Goal: Transaction & Acquisition: Purchase product/service

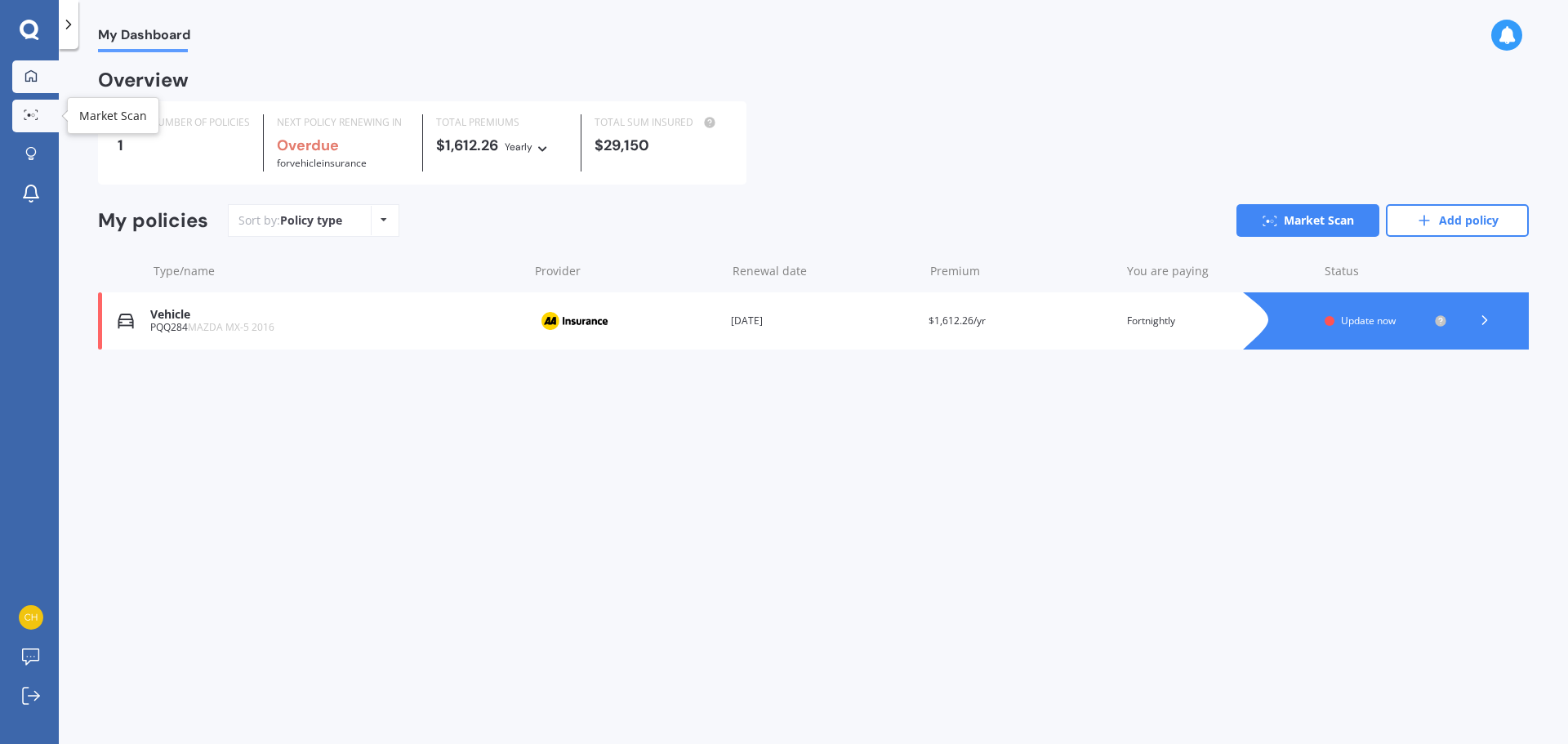
click at [36, 113] on icon at bounding box center [31, 114] width 15 height 10
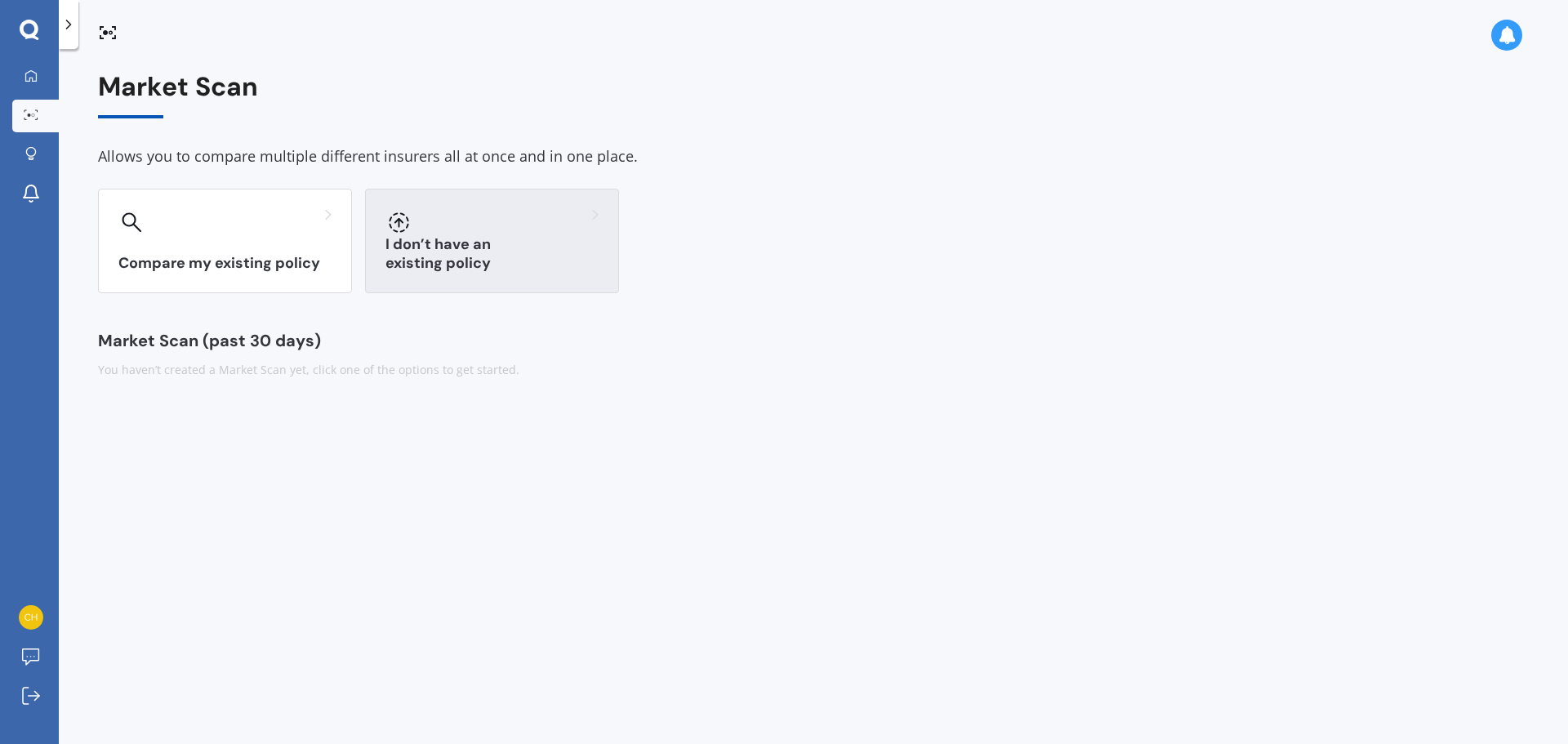
click at [554, 270] on h3 "I don’t have an existing policy" at bounding box center [492, 254] width 213 height 38
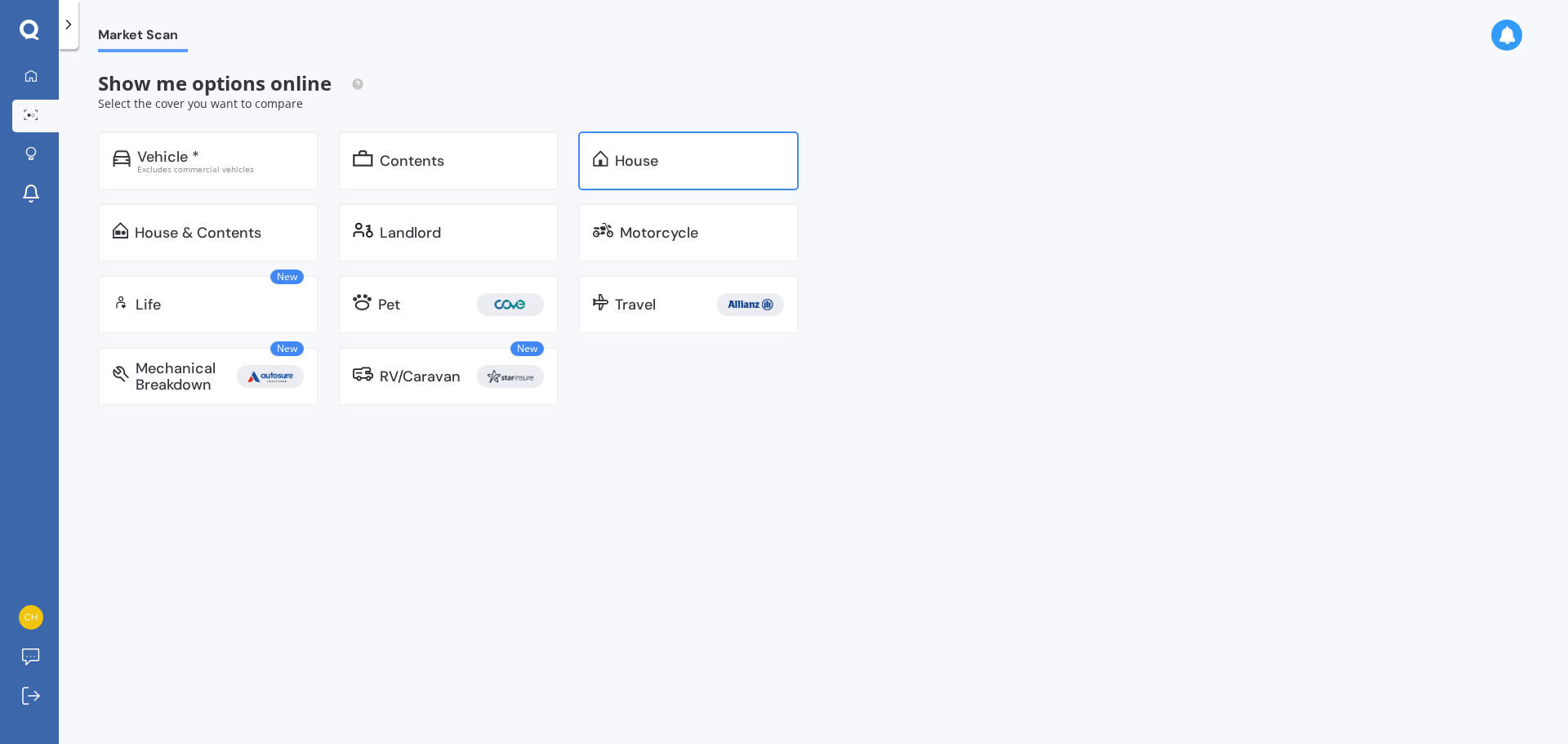
click at [719, 165] on div "House" at bounding box center [699, 161] width 169 height 17
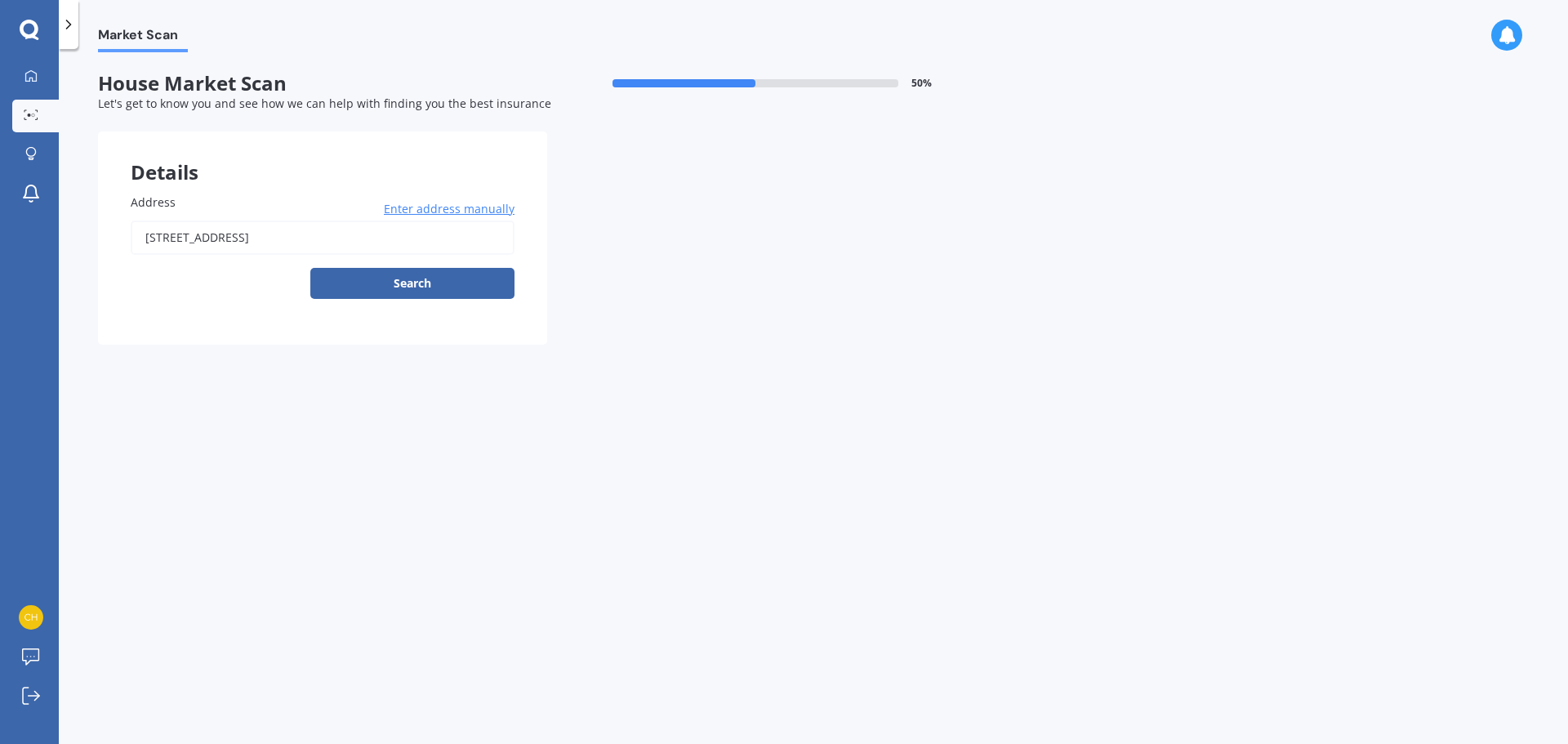
click at [319, 239] on input "[STREET_ADDRESS]" at bounding box center [322, 238] width 383 height 34
click at [319, 238] on input "[STREET_ADDRESS]" at bounding box center [322, 238] width 383 height 34
type input "[STREET_ADDRESS]"
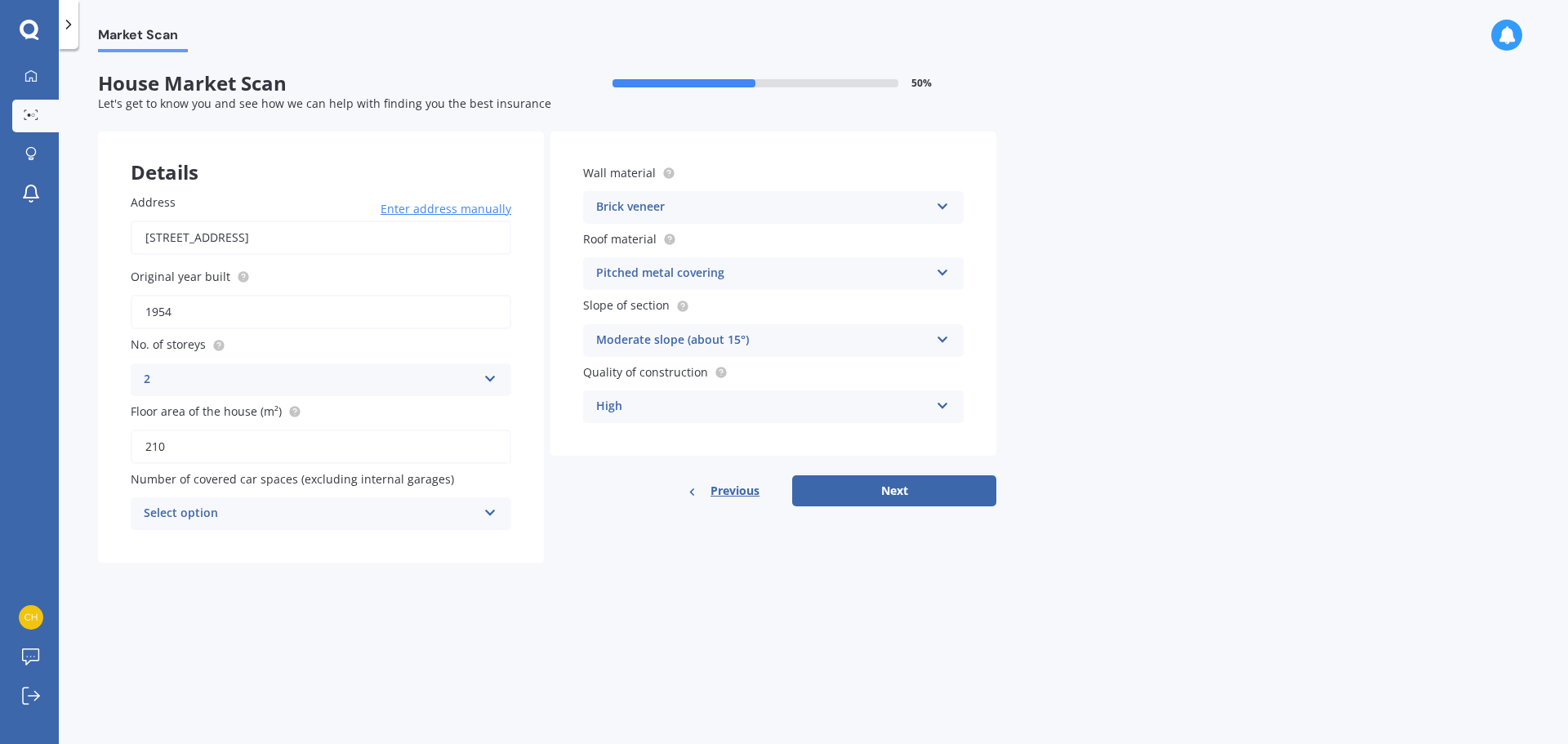
click at [377, 517] on div "Select option" at bounding box center [310, 513] width 334 height 19
click at [379, 517] on div "0" at bounding box center [310, 513] width 334 height 19
click at [375, 512] on div "Select option" at bounding box center [314, 513] width 325 height 18
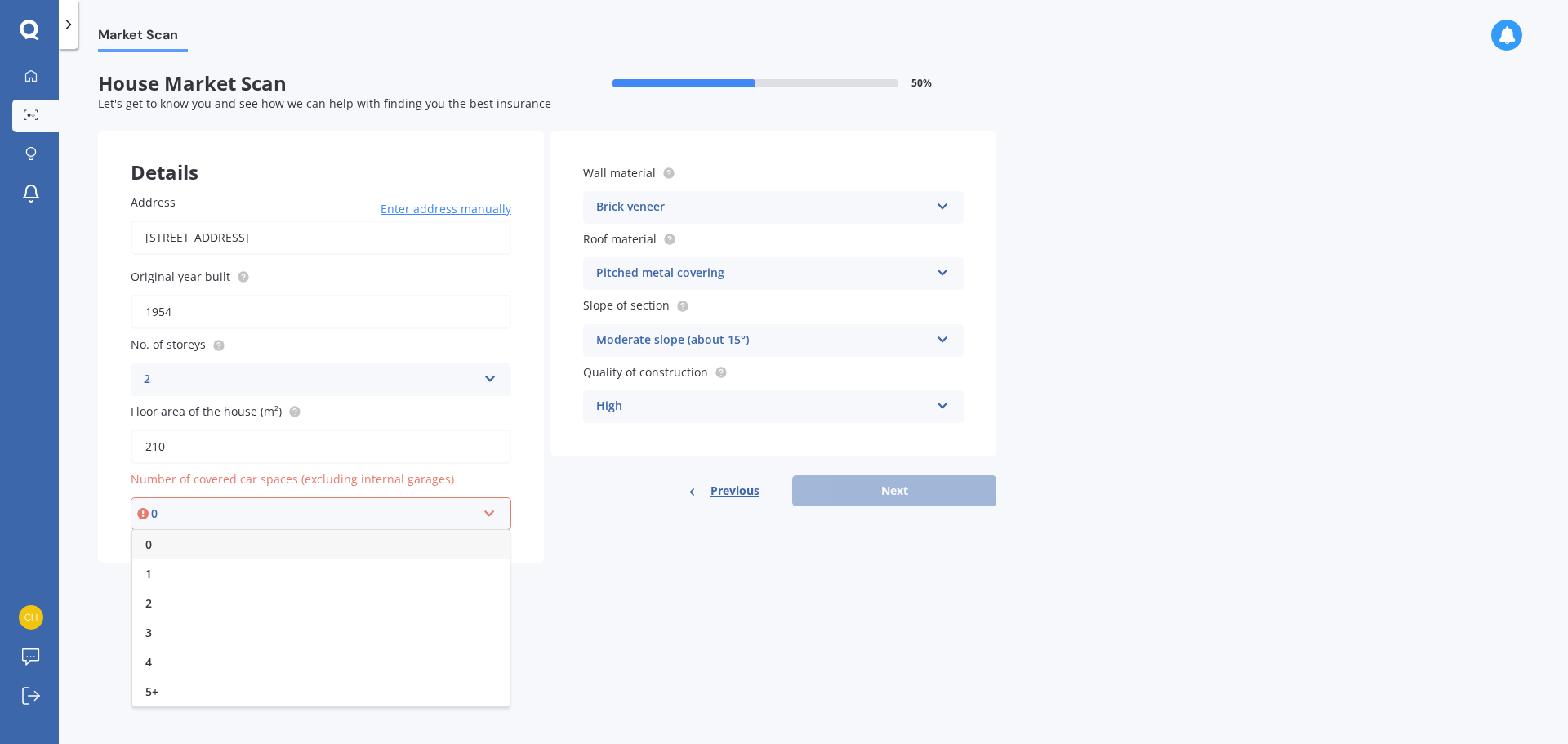
click at [327, 543] on div "0" at bounding box center [321, 545] width 377 height 30
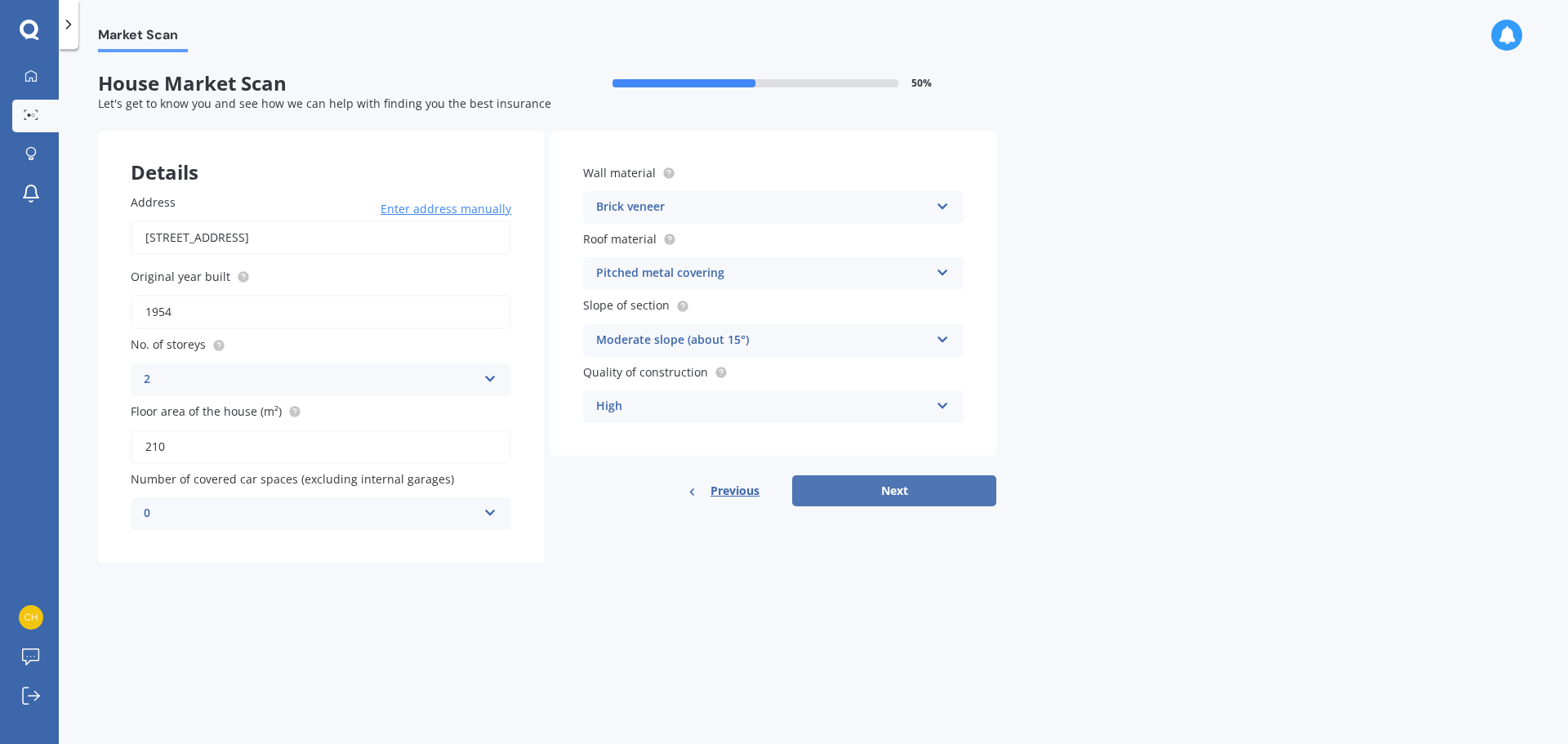
click at [869, 499] on button "Next" at bounding box center [893, 491] width 204 height 31
select select "08"
select select "09"
select select "1992"
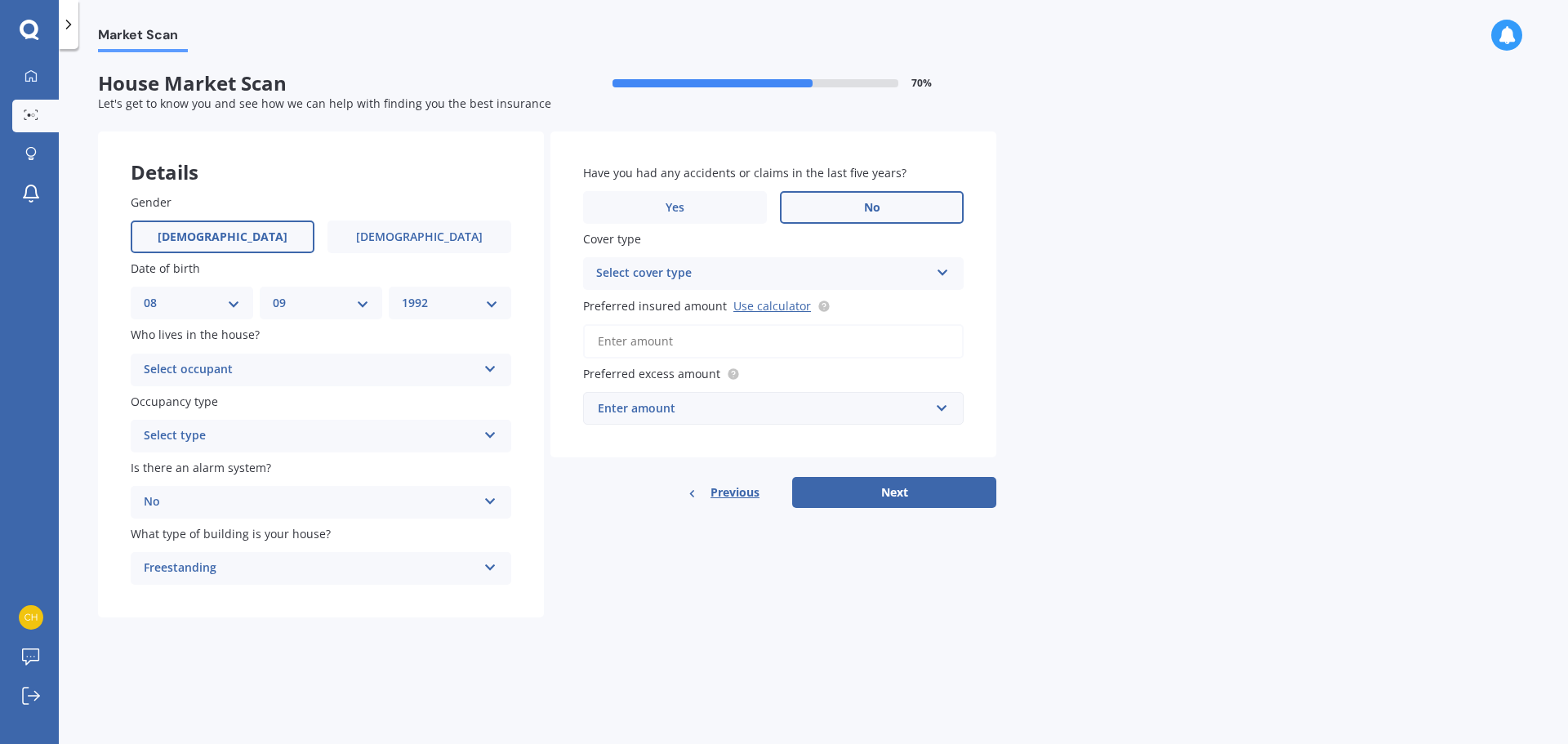
click at [266, 377] on div "Select occupant" at bounding box center [310, 370] width 334 height 19
click at [249, 410] on div "Owner" at bounding box center [321, 402] width 379 height 30
click at [278, 434] on div "Select type" at bounding box center [310, 435] width 334 height 19
click at [266, 469] on div "Permanent" at bounding box center [321, 469] width 379 height 30
click at [249, 506] on div "No" at bounding box center [310, 502] width 334 height 19
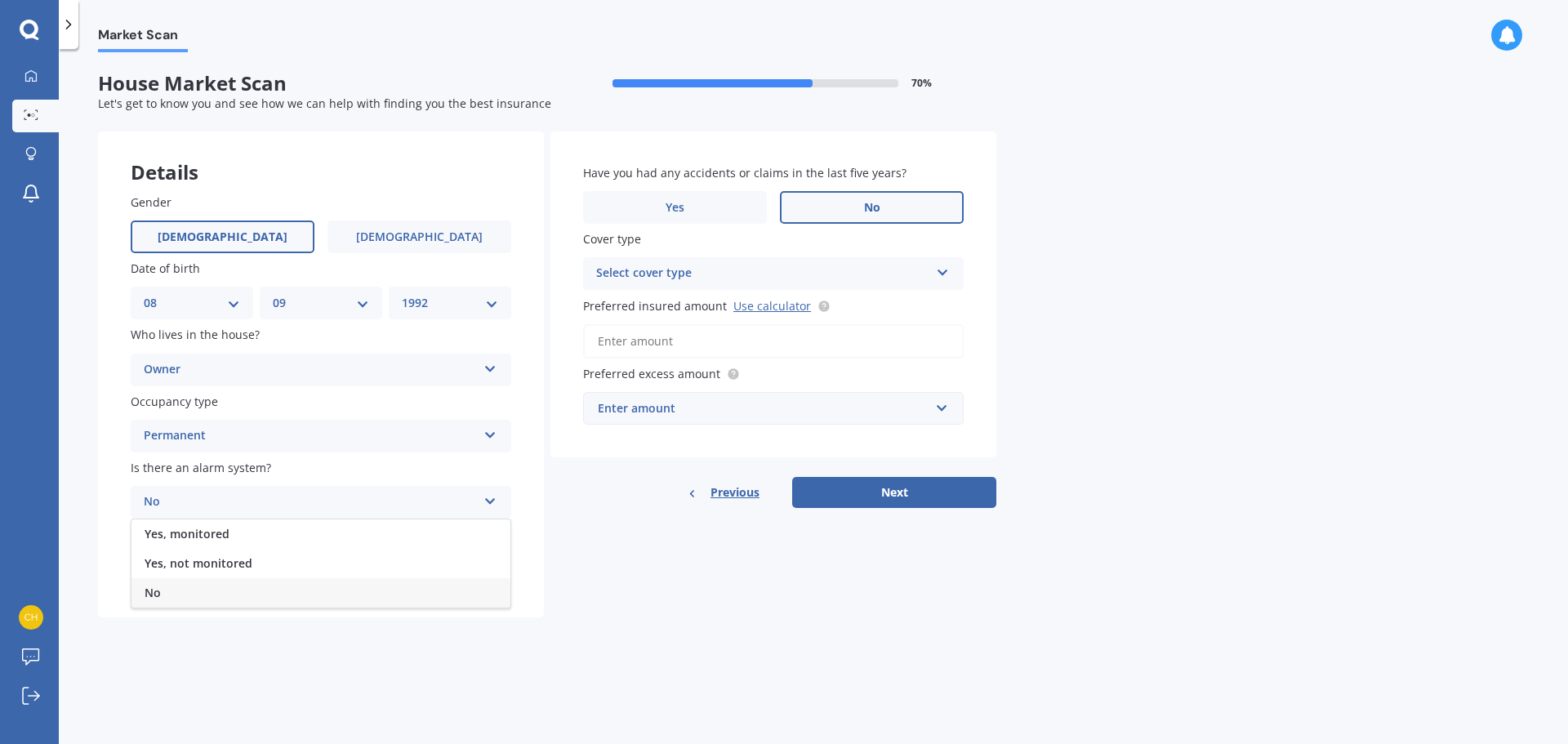
click at [256, 505] on div "No" at bounding box center [310, 502] width 334 height 19
click at [696, 284] on div "Select cover type" at bounding box center [762, 273] width 334 height 19
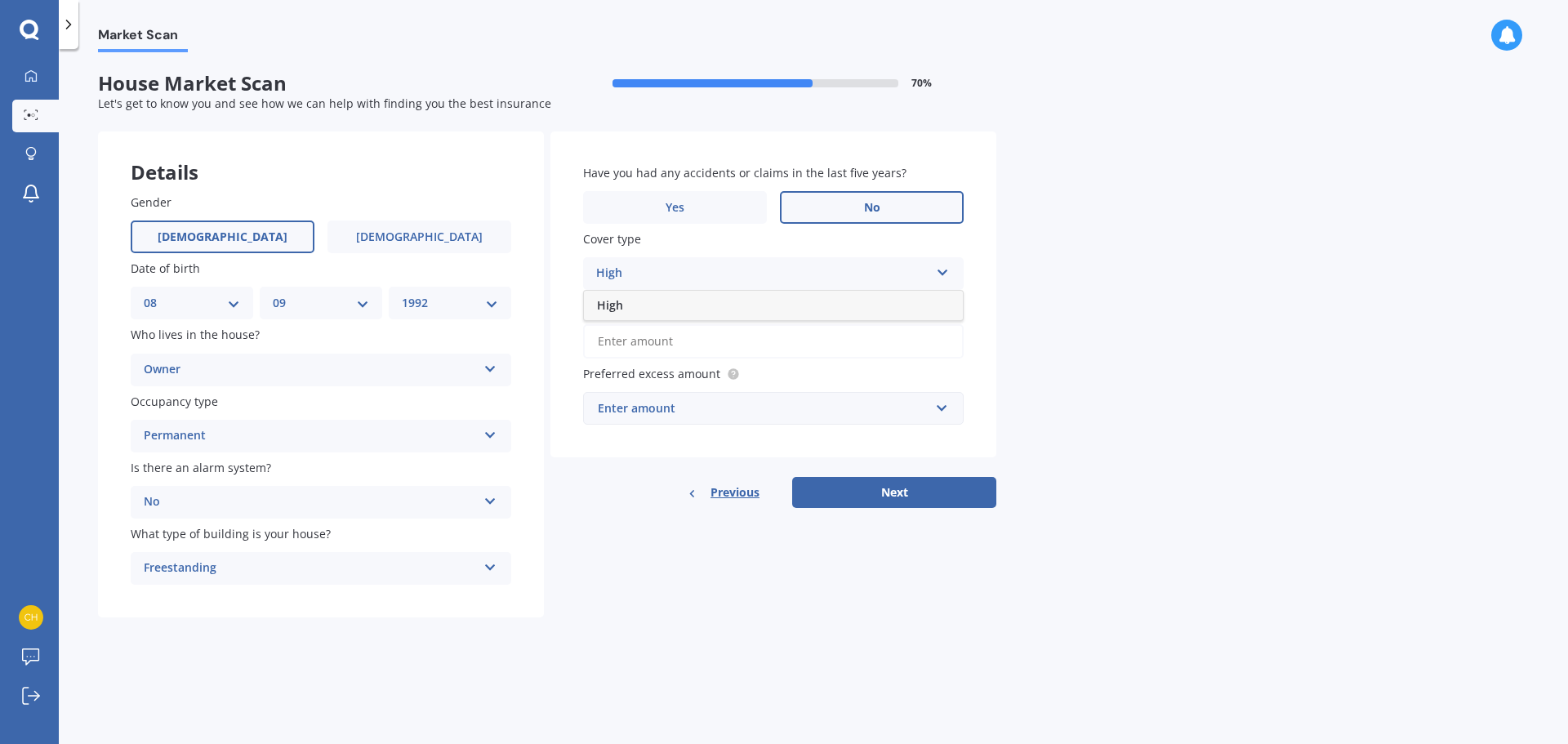
click at [701, 268] on div "High" at bounding box center [762, 273] width 334 height 19
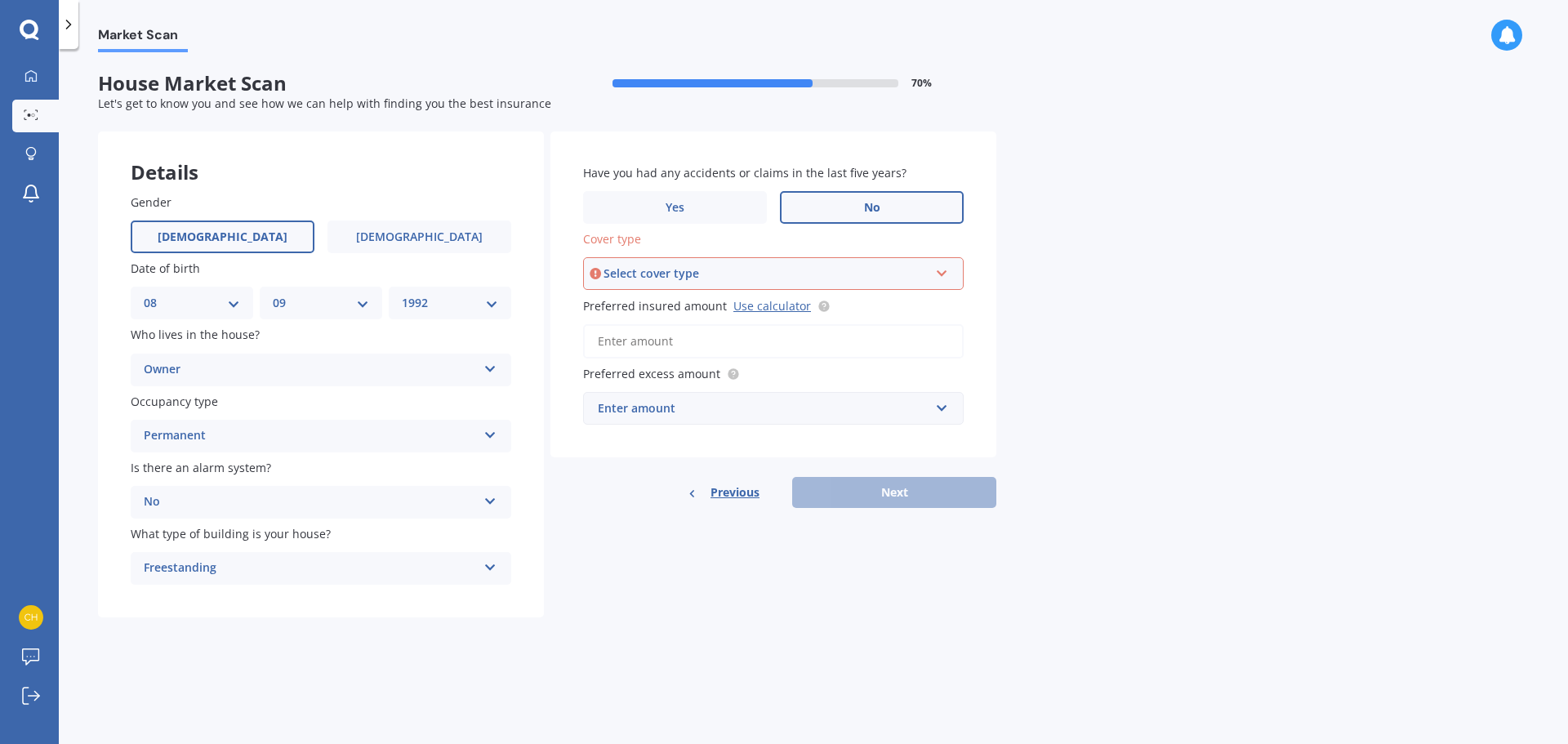
click at [701, 271] on div "Select cover type" at bounding box center [766, 273] width 325 height 18
click at [683, 303] on div "High" at bounding box center [773, 305] width 377 height 30
click at [723, 409] on div "Enter amount" at bounding box center [763, 408] width 332 height 18
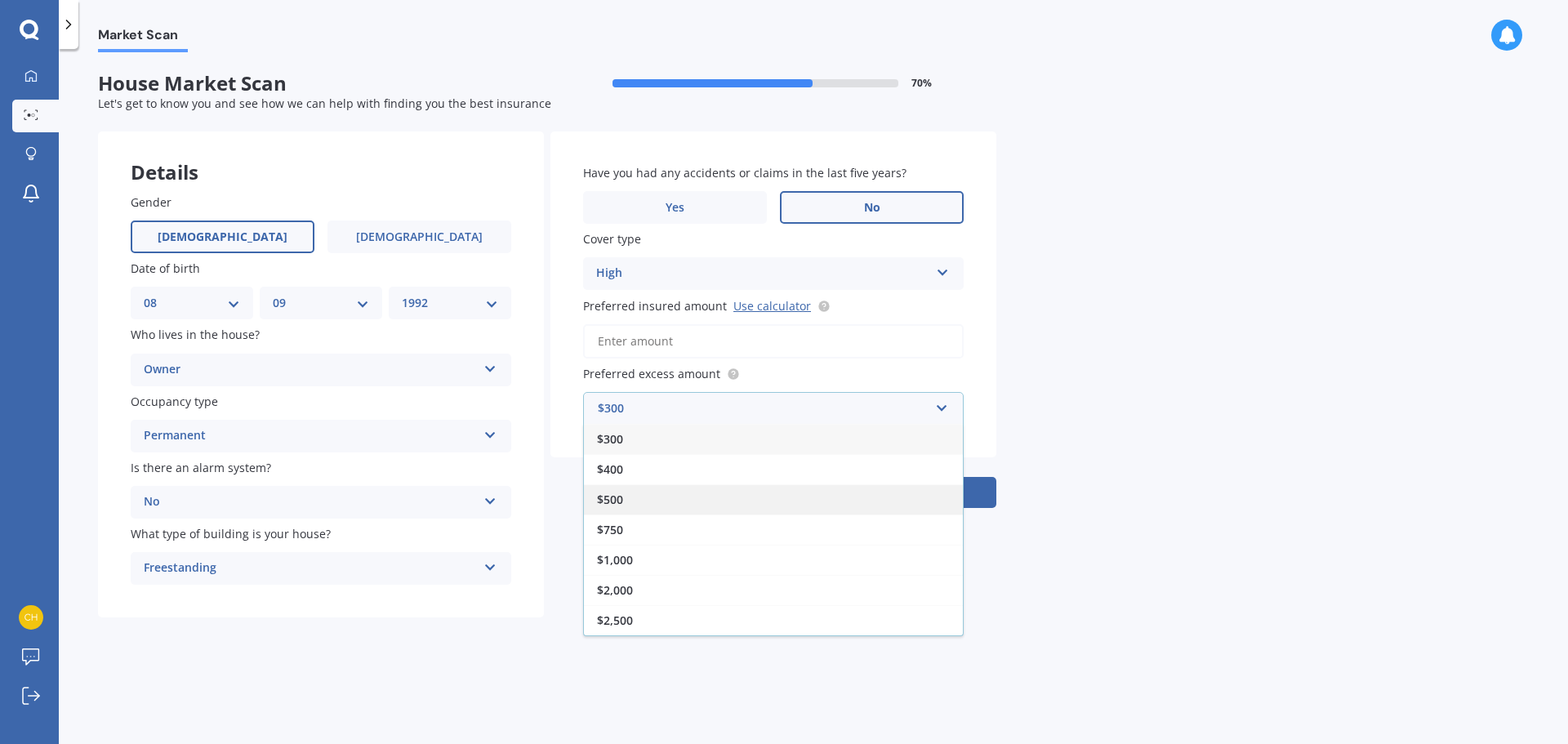
click at [621, 493] on span "$500" at bounding box center [610, 499] width 26 height 16
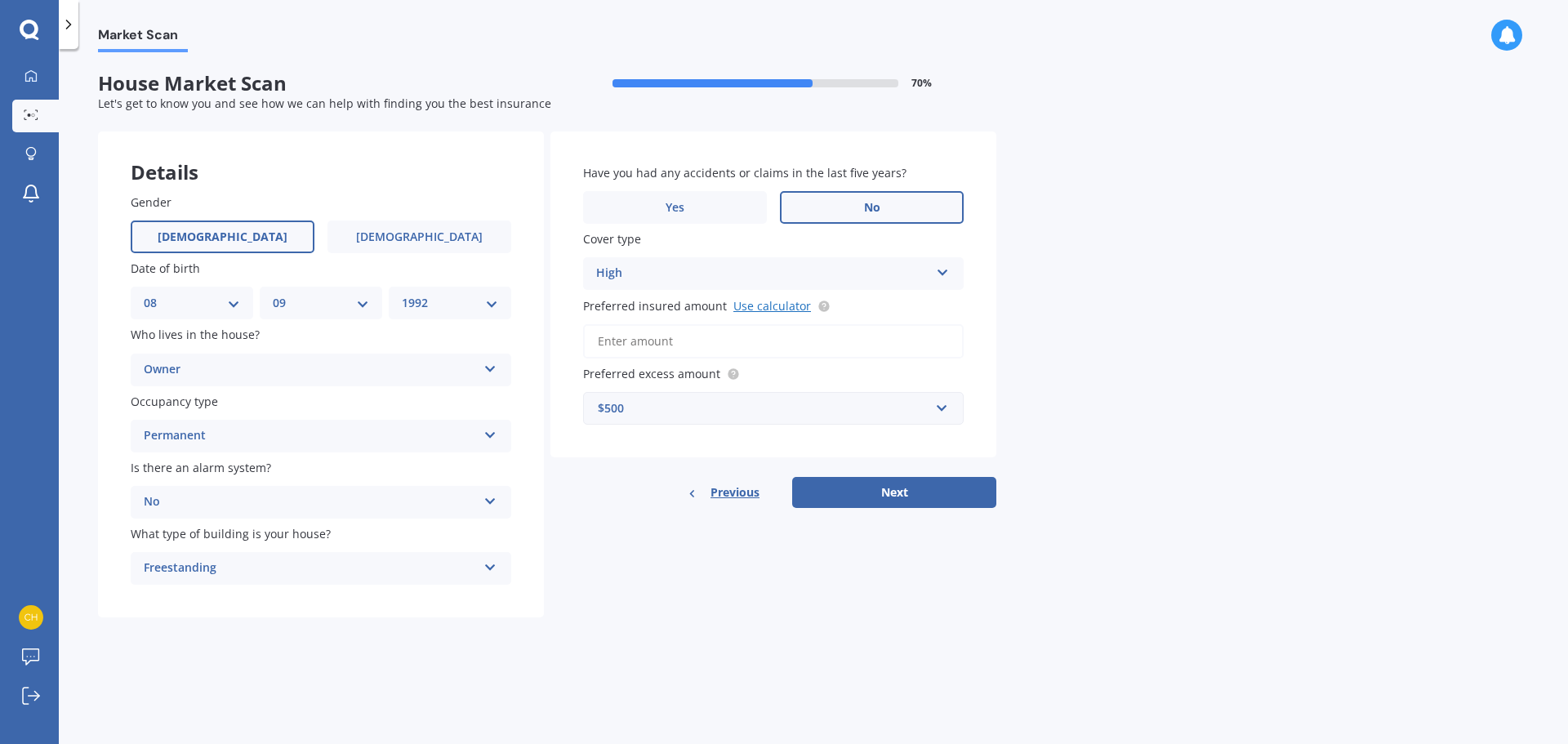
click at [776, 307] on link "Use calculator" at bounding box center [772, 306] width 78 height 16
click at [633, 351] on input "Preferred insured amount Use calculator" at bounding box center [773, 341] width 381 height 34
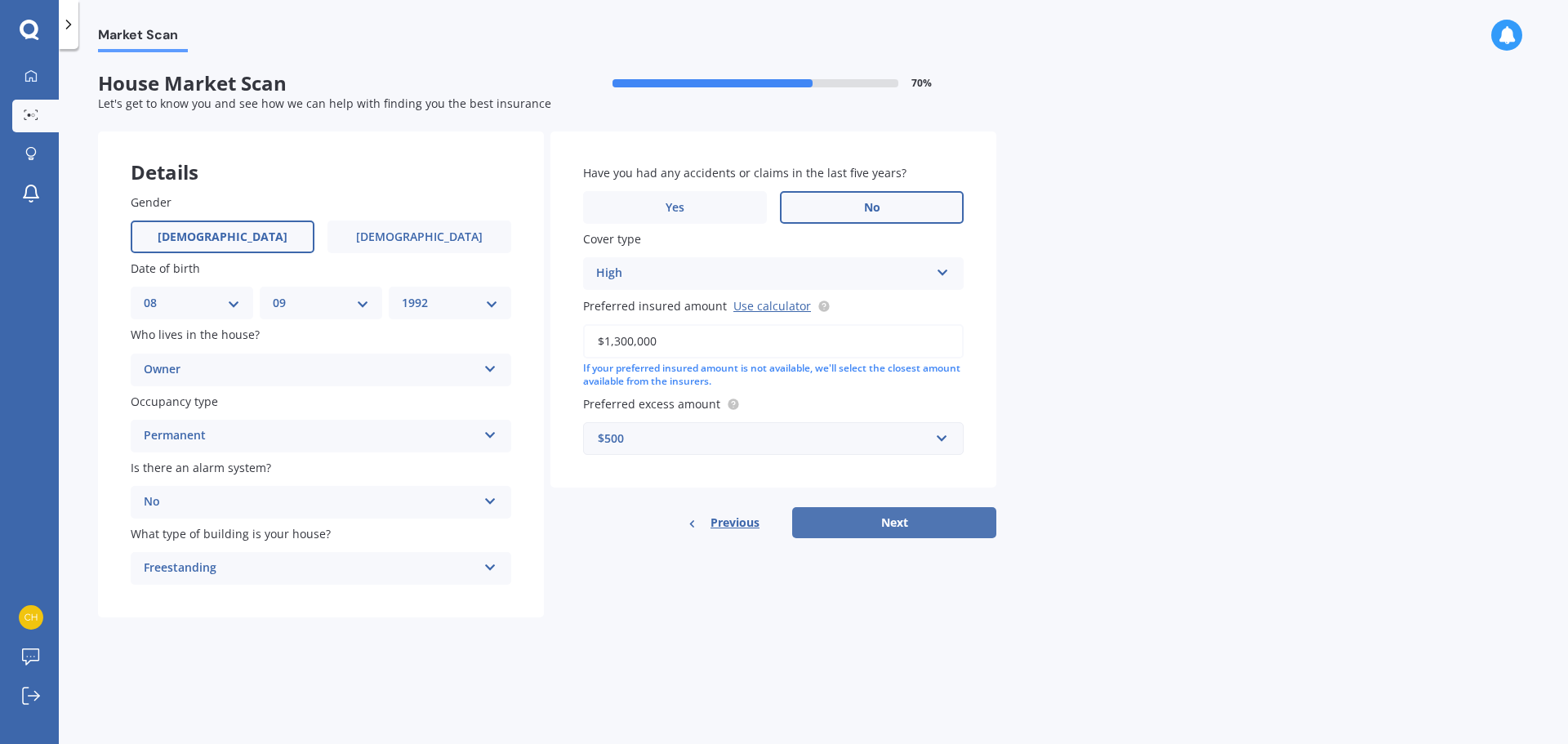
type input "$1,300,000"
click at [888, 524] on button "Next" at bounding box center [893, 523] width 204 height 31
select select "08"
select select "09"
select select "1992"
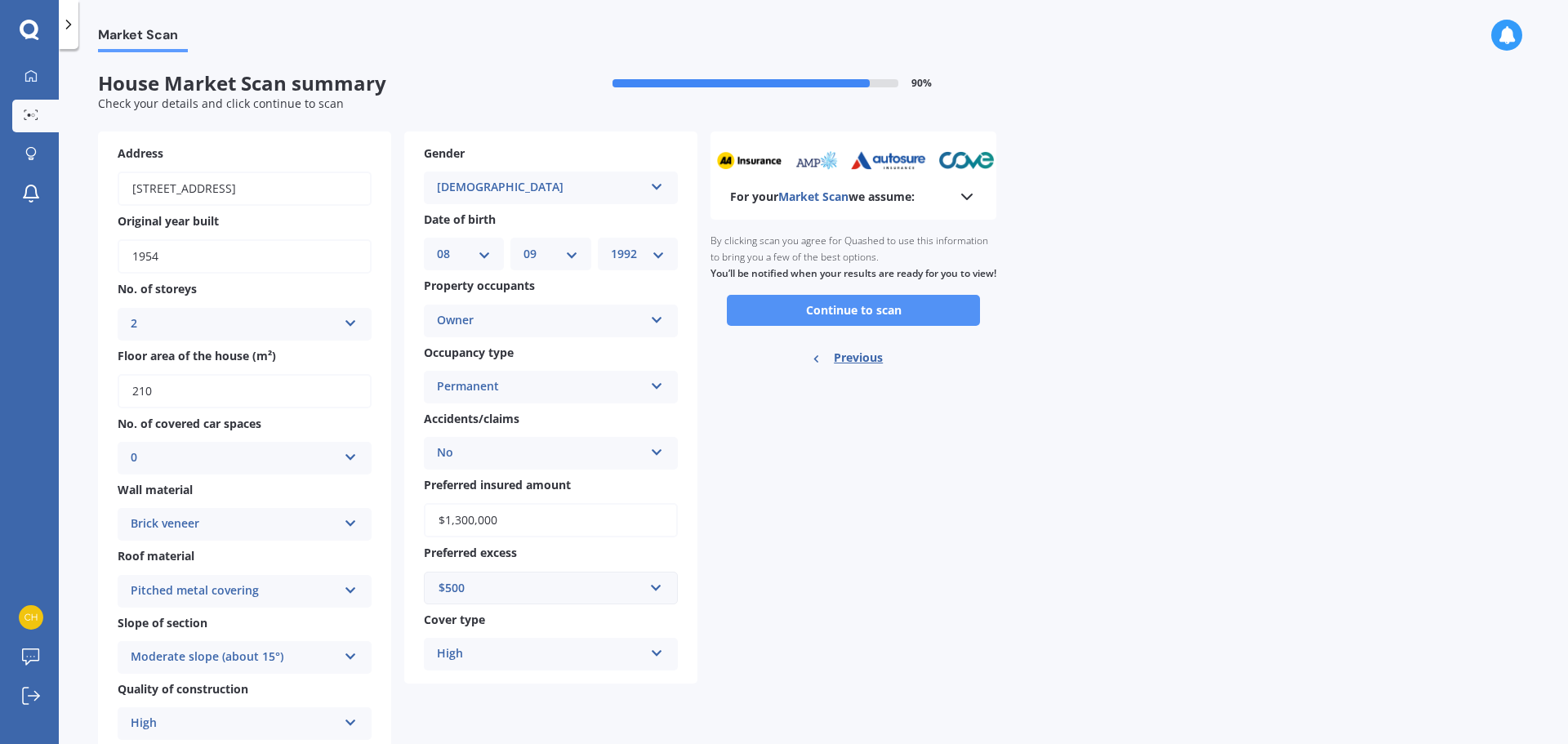
click at [817, 321] on button "Continue to scan" at bounding box center [854, 311] width 253 height 31
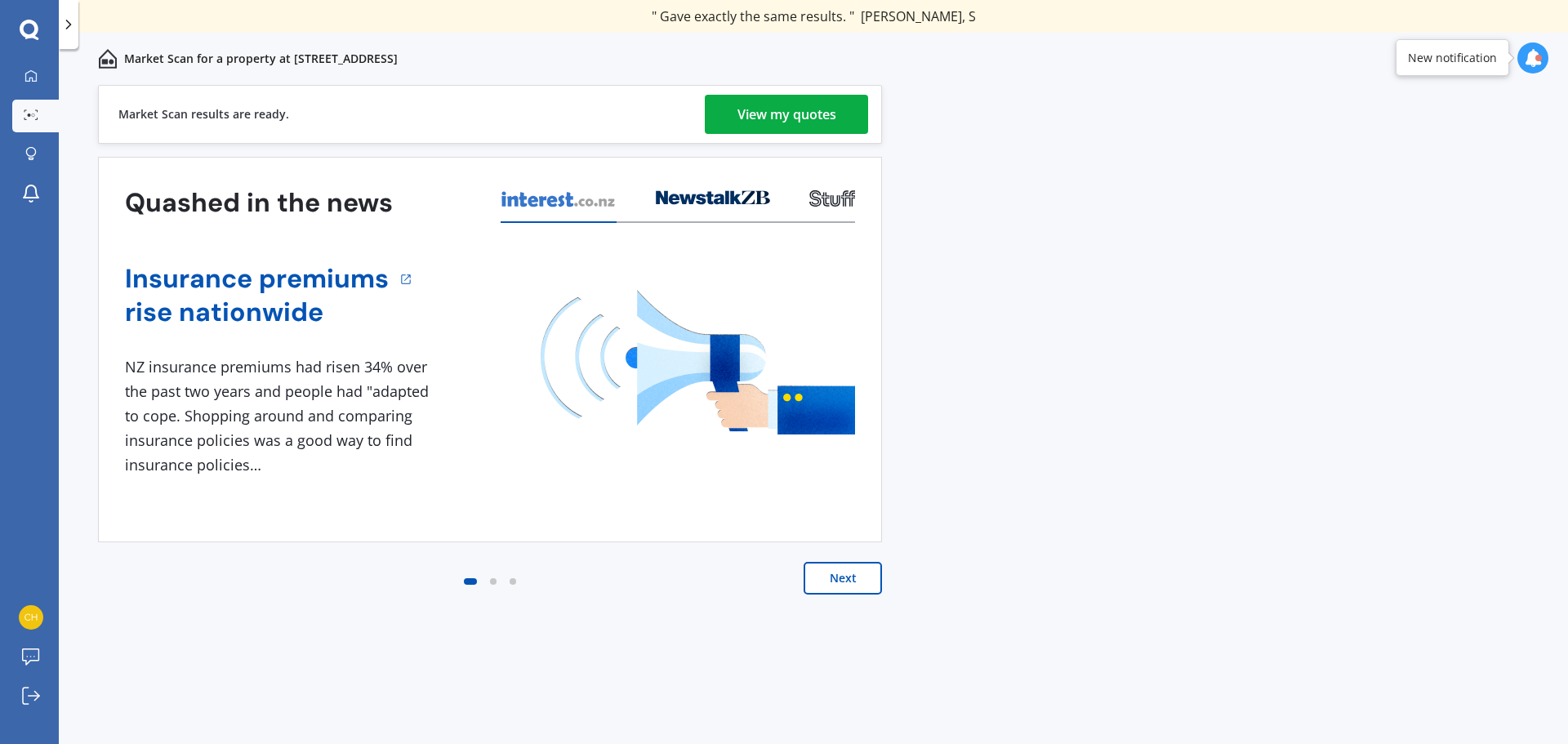
click at [826, 110] on div "View my quotes" at bounding box center [786, 115] width 99 height 39
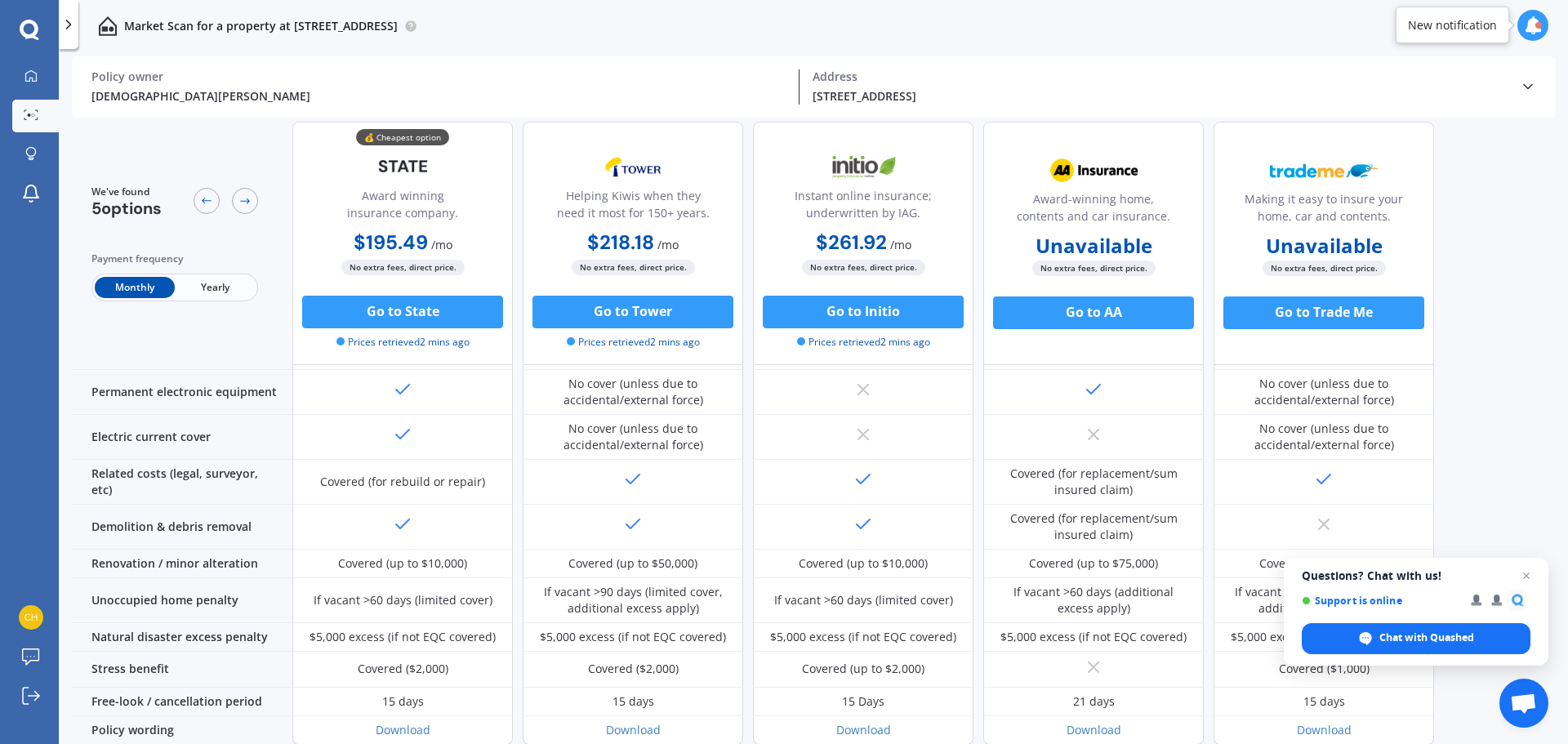
scroll to position [617, 0]
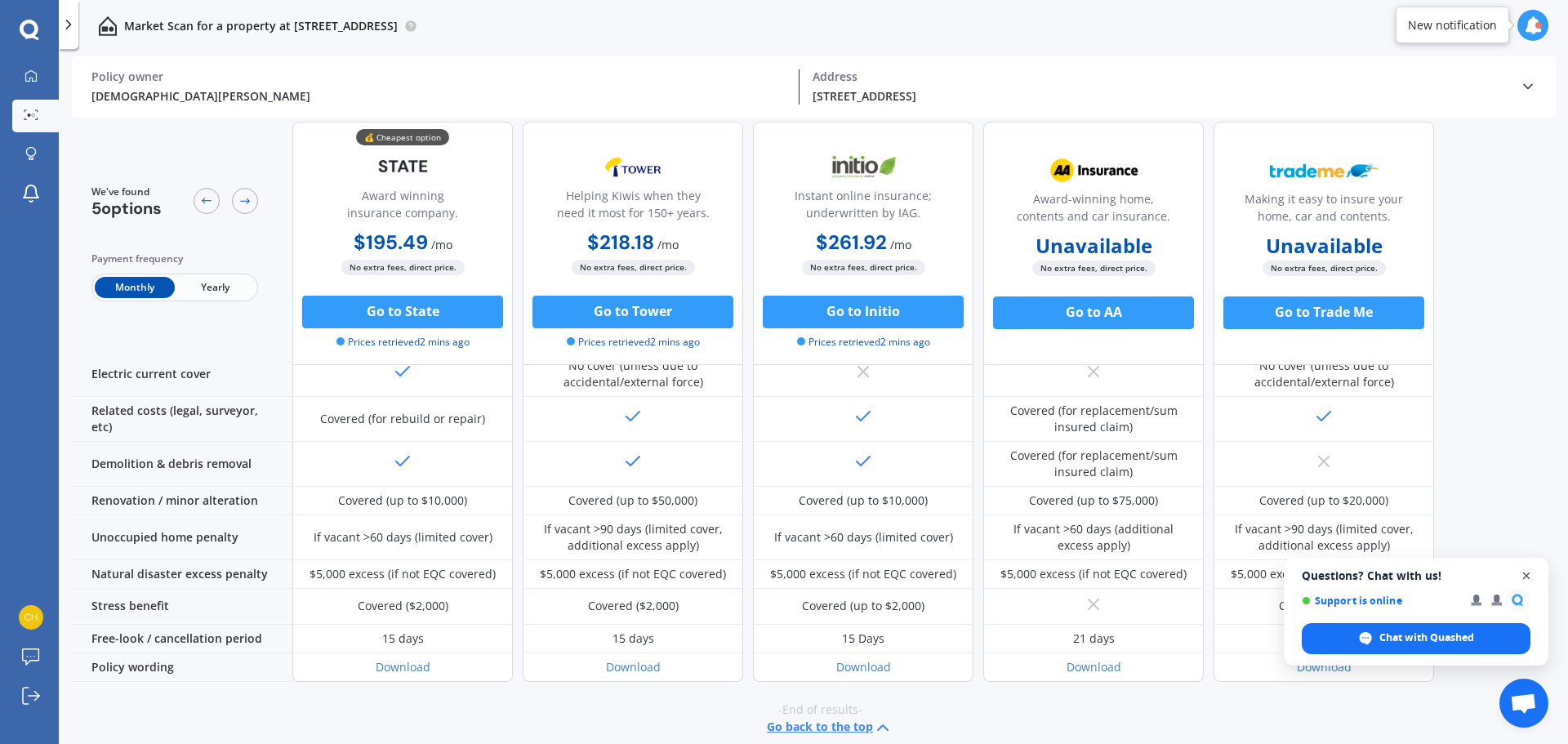
click at [1529, 573] on span "Open chat" at bounding box center [1526, 576] width 20 height 20
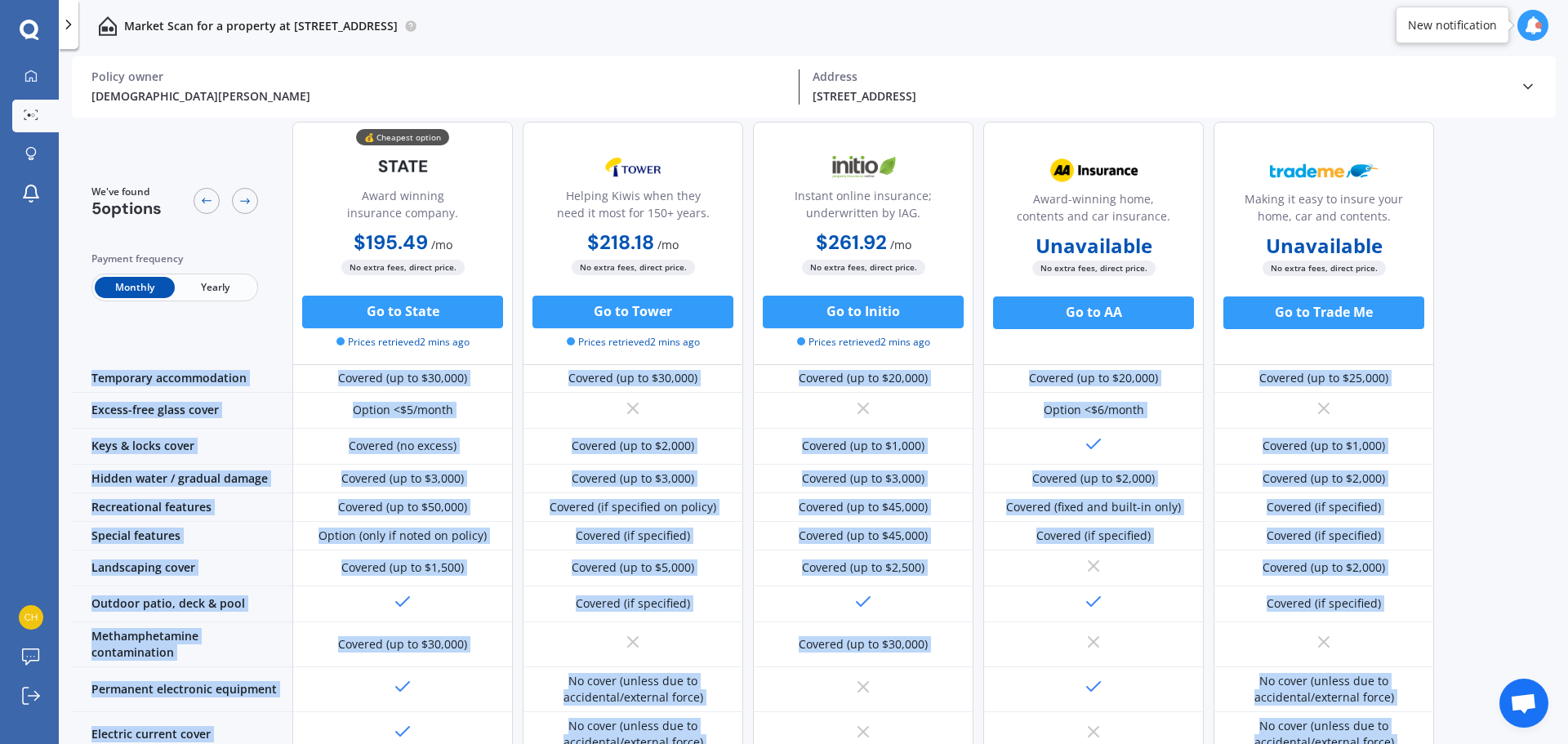
scroll to position [0, 0]
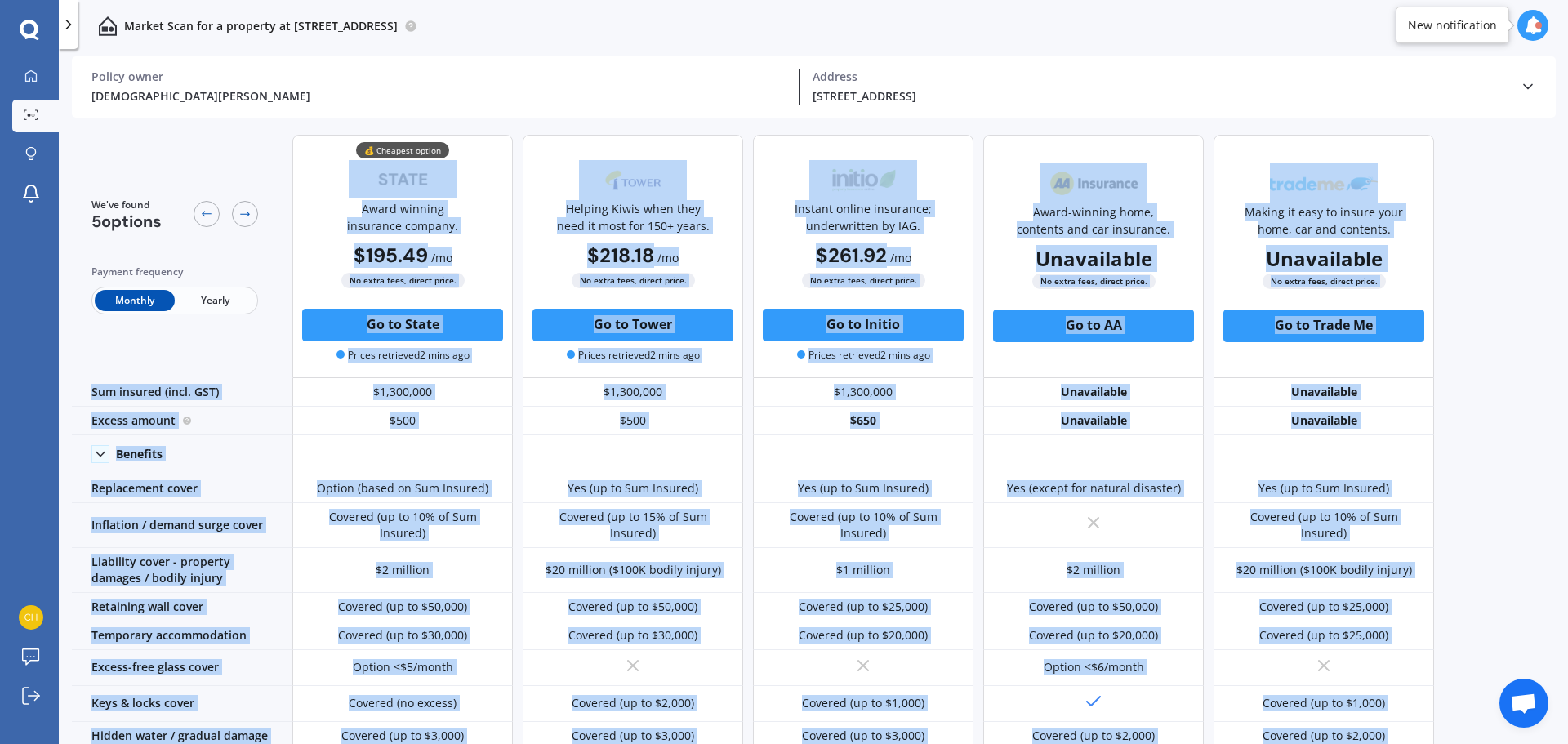
drag, startPoint x: 1408, startPoint y: 656, endPoint x: 327, endPoint y: 166, distance: 1186.9
click at [327, 166] on div "We've found 5 options Payment frequency Monthly Yearly 💰 Cheapest option Award …" at bounding box center [753, 711] width 1362 height 1177
copy div "Award winning insurance company. $195.49 / mo $2,345.77 / yr $195.49 / mo No ex…"
click at [442, 225] on div "Award winning insurance company." at bounding box center [402, 221] width 193 height 41
click at [353, 215] on div "Award winning insurance company." at bounding box center [402, 221] width 193 height 41
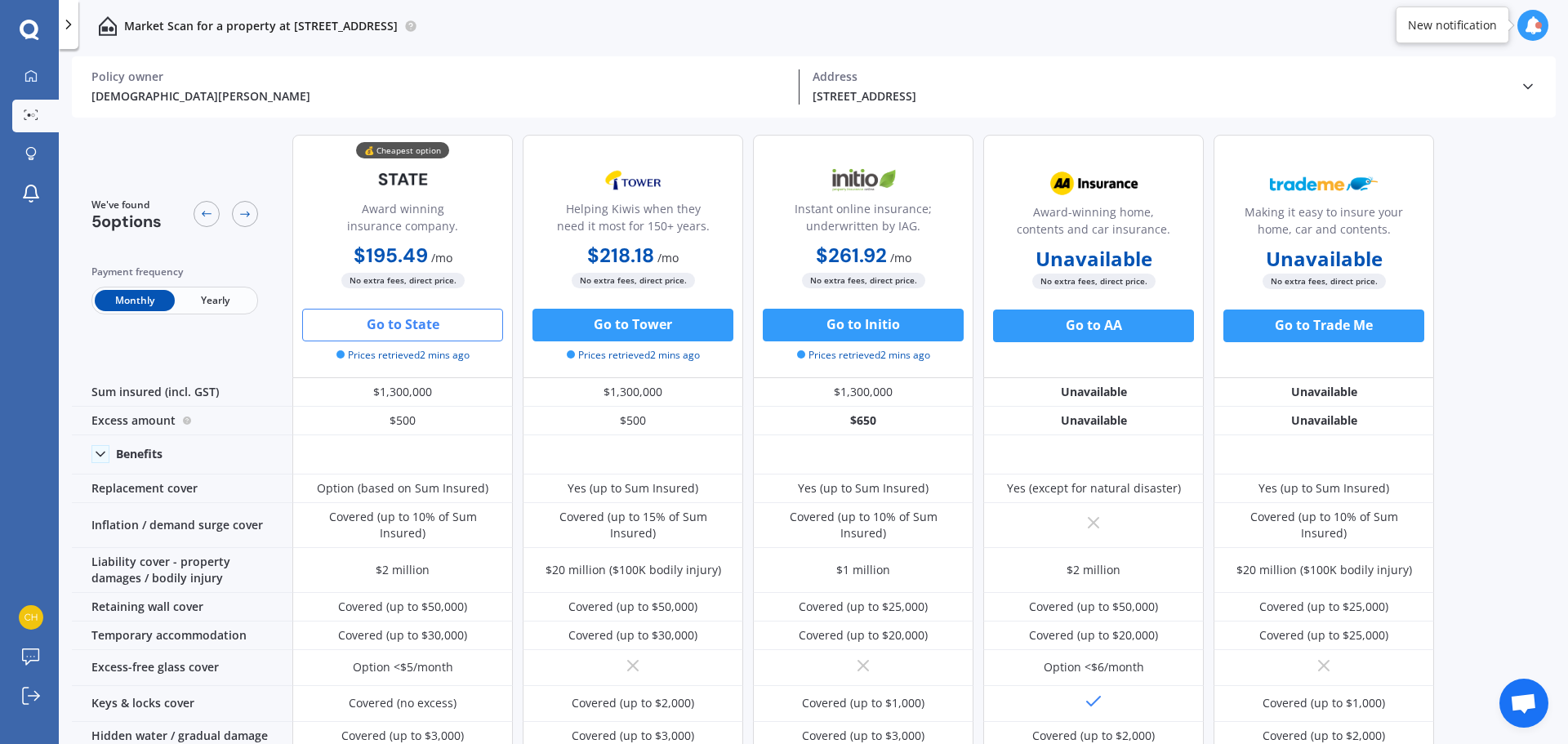
click at [374, 321] on button "Go to State" at bounding box center [402, 324] width 201 height 32
